Goal: Transaction & Acquisition: Purchase product/service

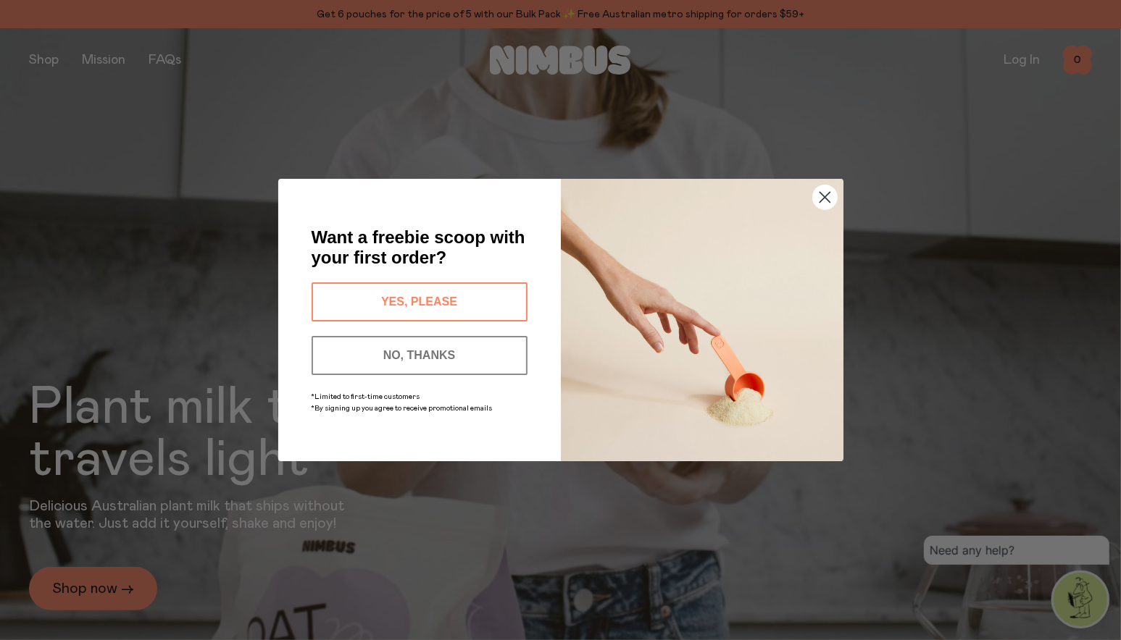
click at [824, 192] on circle "Close dialog" at bounding box center [824, 197] width 24 height 24
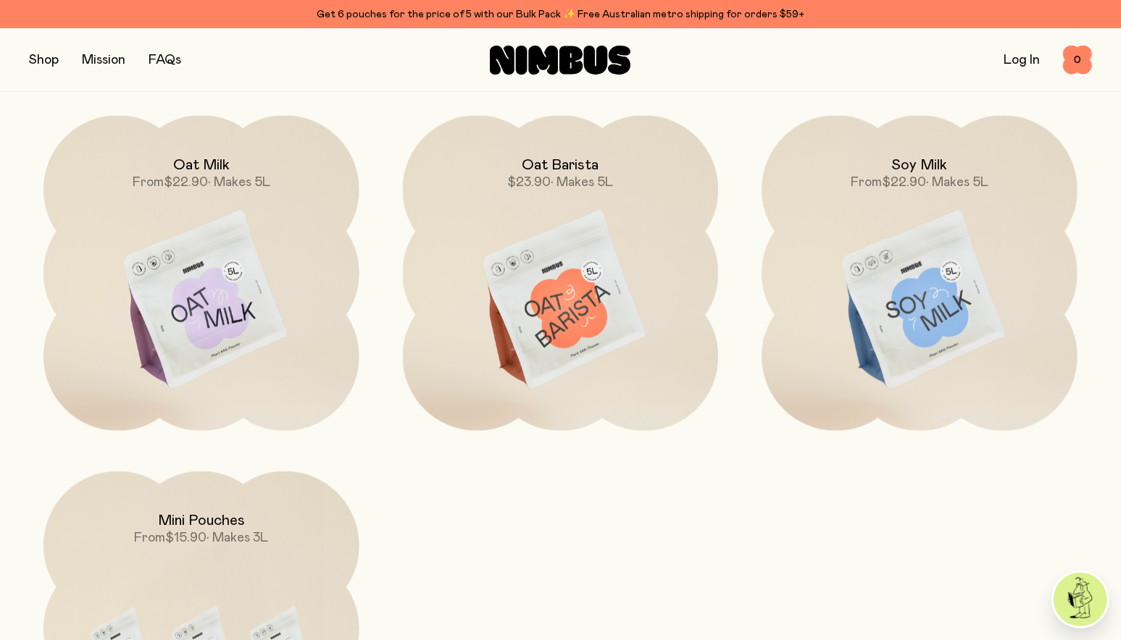
scroll to position [1347, 0]
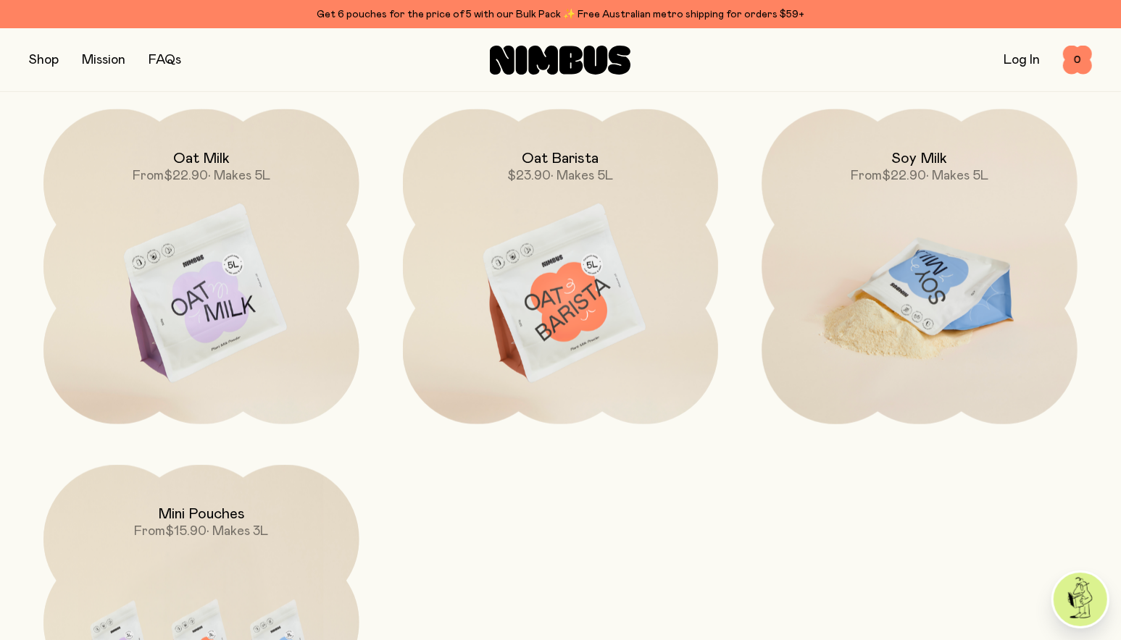
click at [963, 248] on img at bounding box center [919, 294] width 316 height 371
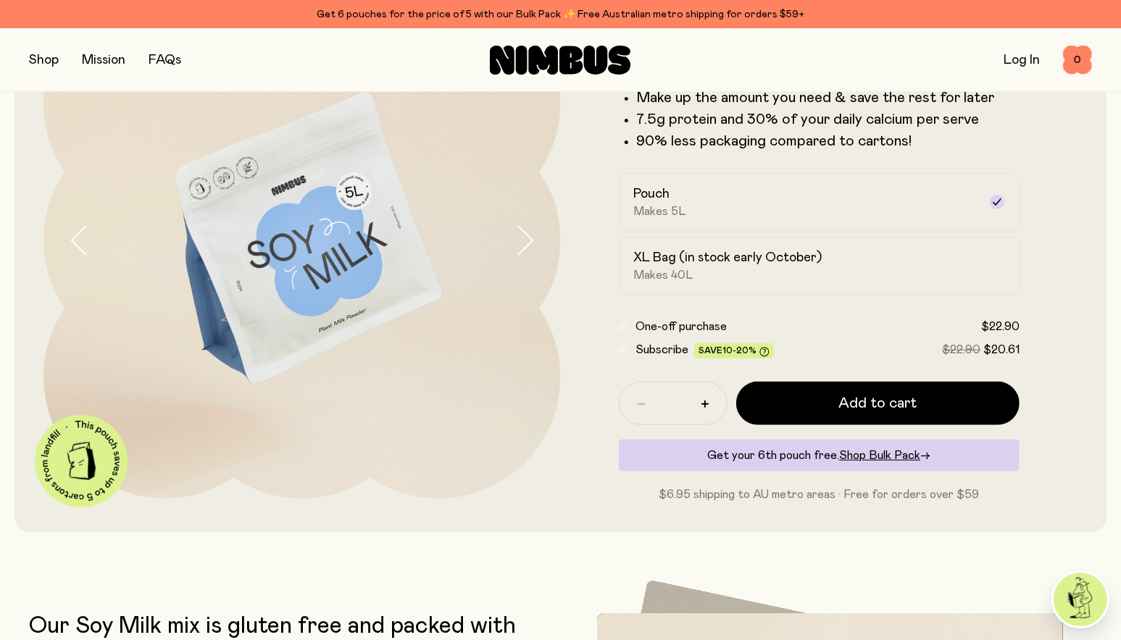
scroll to position [167, 0]
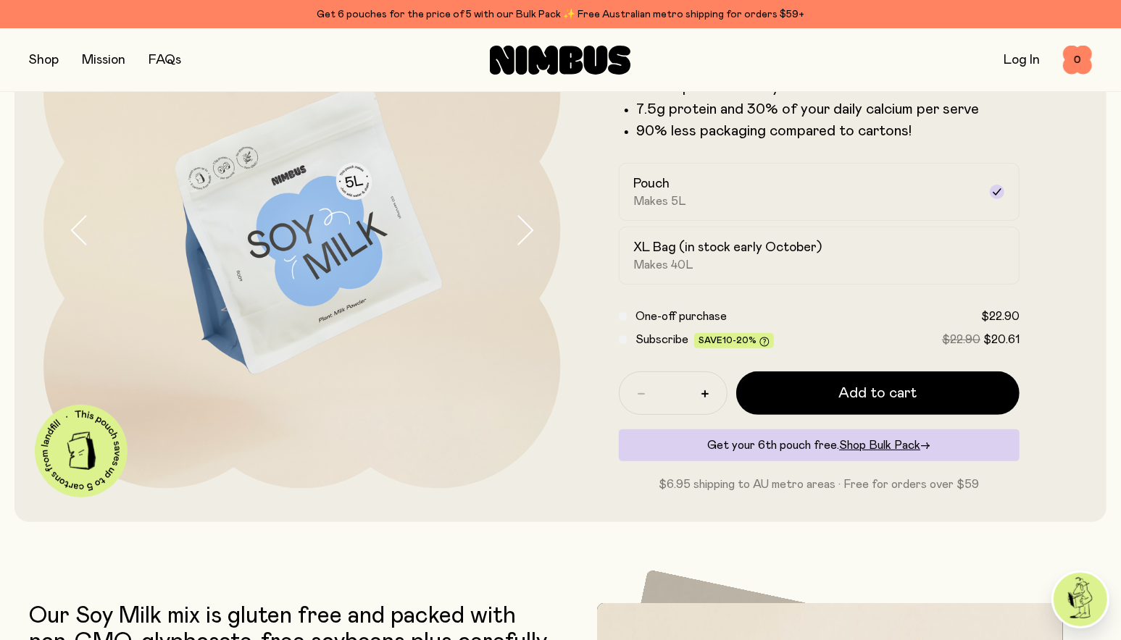
click at [529, 240] on icon "button" at bounding box center [524, 230] width 20 height 30
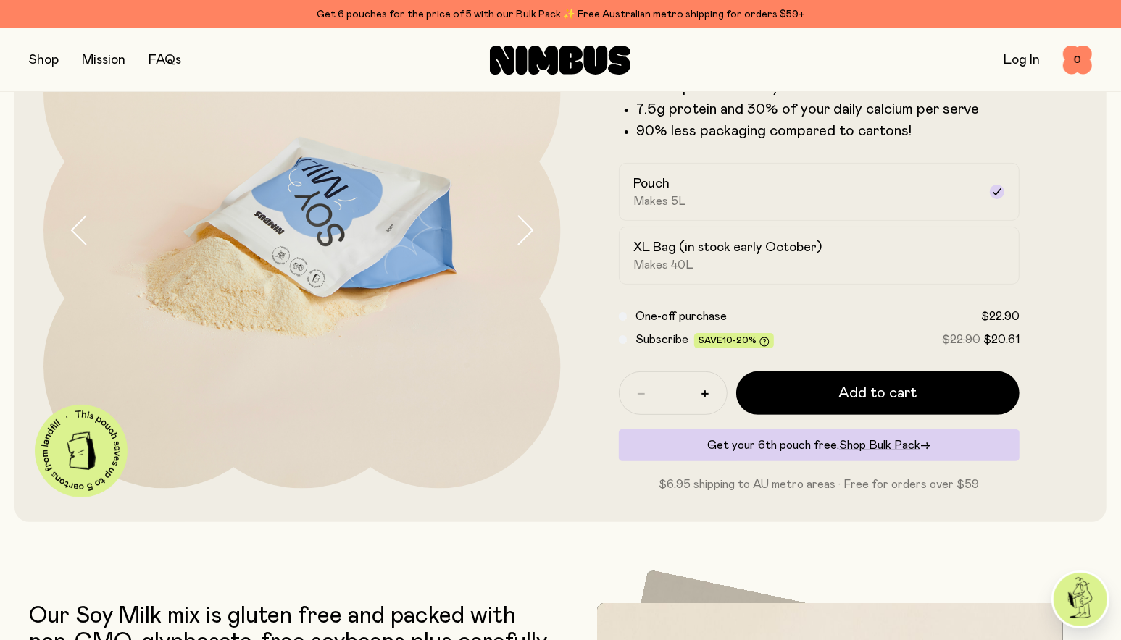
click at [529, 240] on icon "button" at bounding box center [524, 230] width 20 height 30
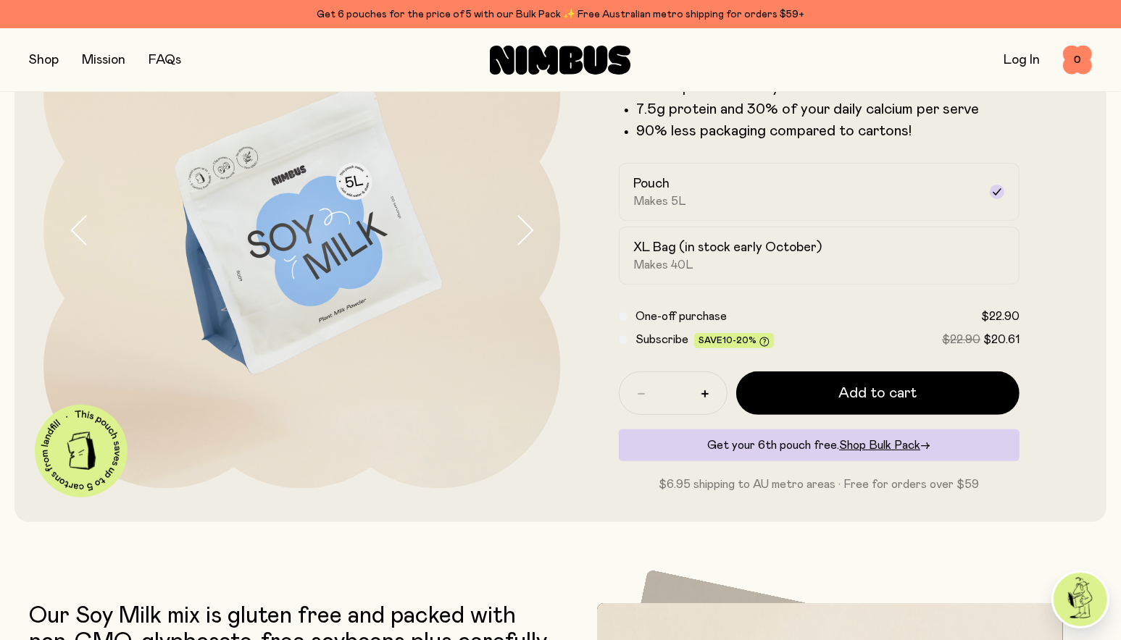
click at [529, 240] on icon "button" at bounding box center [524, 230] width 20 height 30
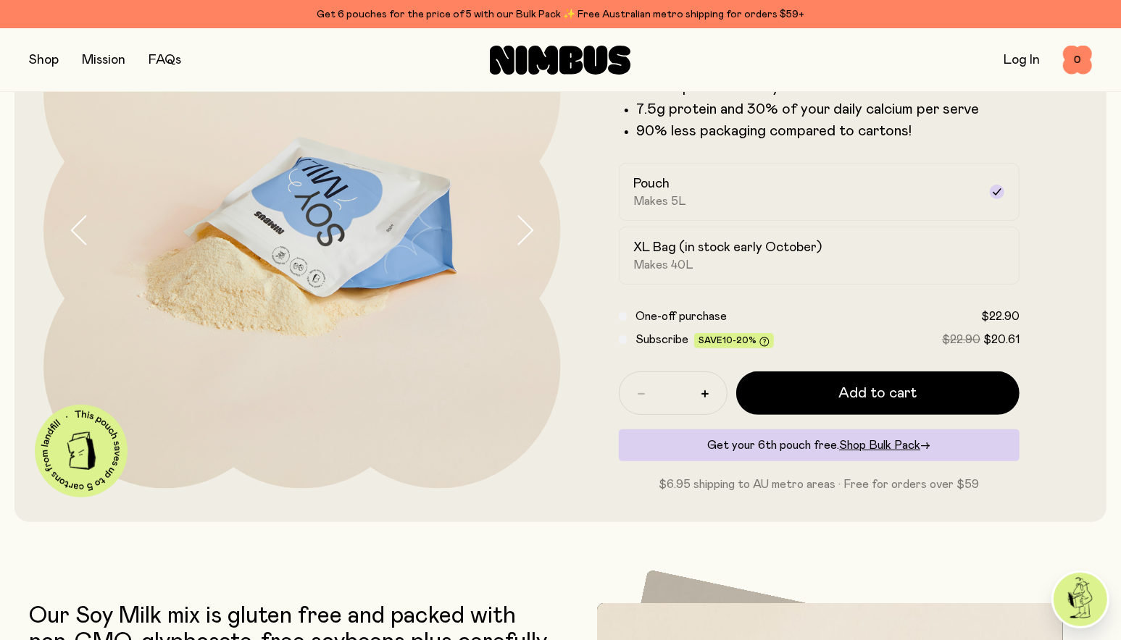
click at [529, 240] on icon "button" at bounding box center [524, 230] width 20 height 30
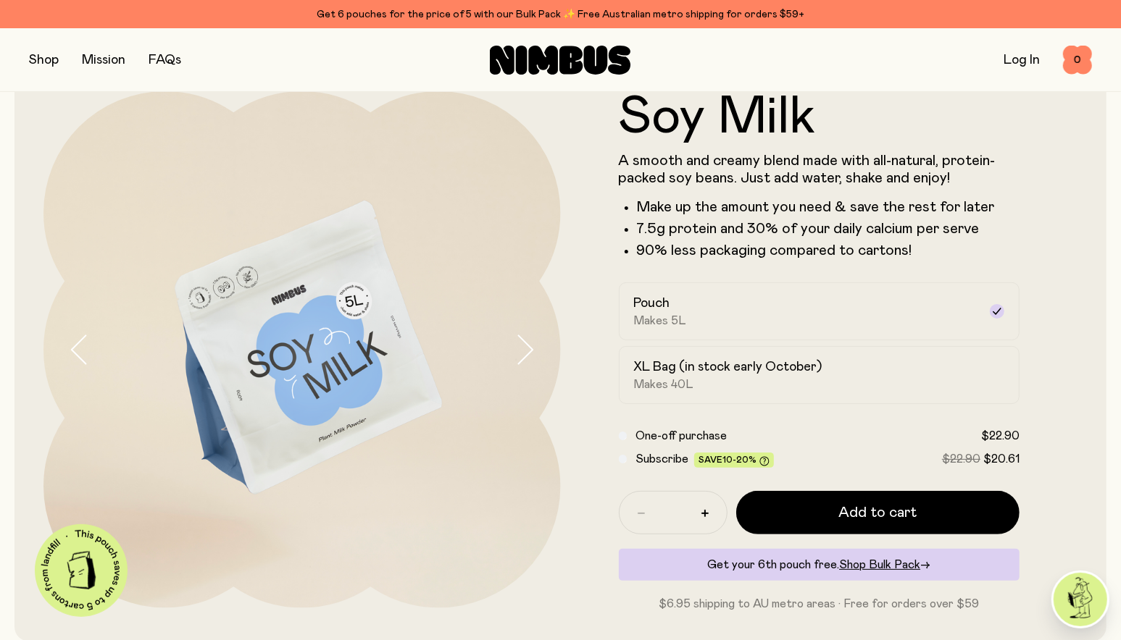
scroll to position [0, 0]
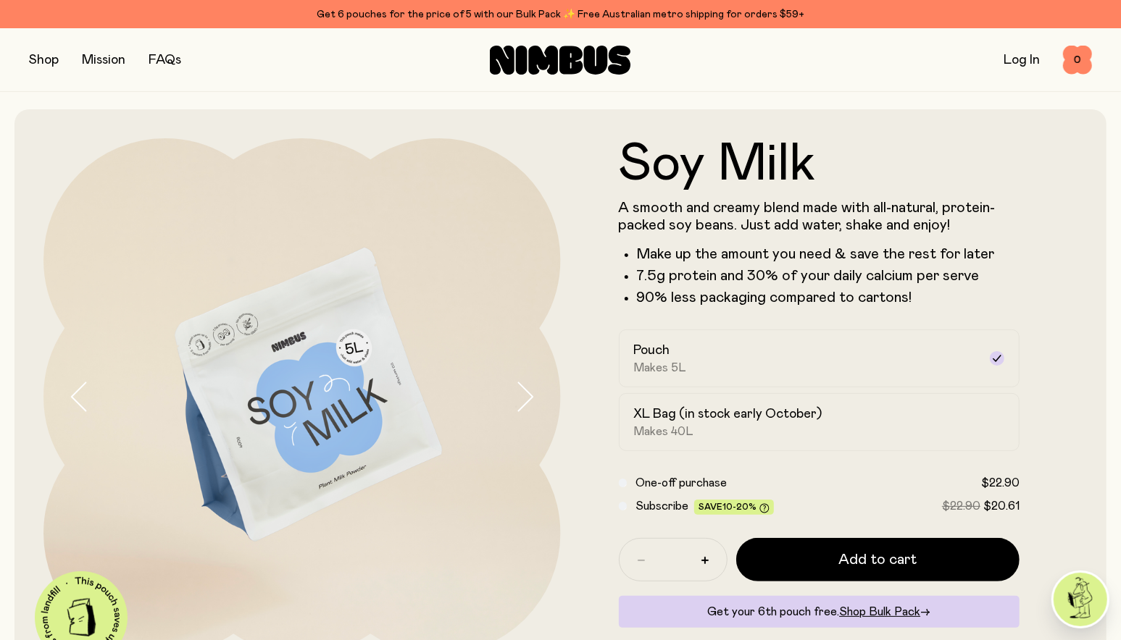
drag, startPoint x: 296, startPoint y: 288, endPoint x: 845, endPoint y: 183, distance: 559.9
